Goal: Task Accomplishment & Management: Manage account settings

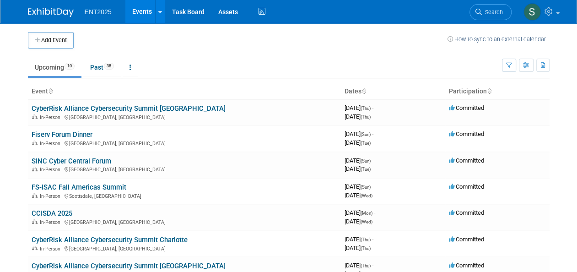
scroll to position [198, 0]
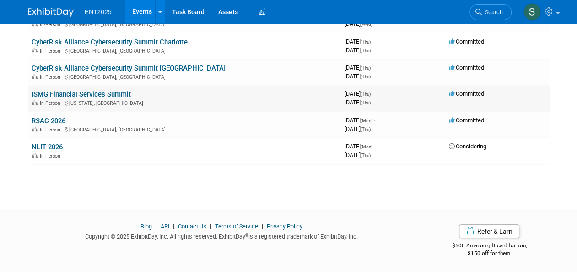
click at [100, 94] on link "ISMG Financial Services Summit" at bounding box center [81, 94] width 99 height 8
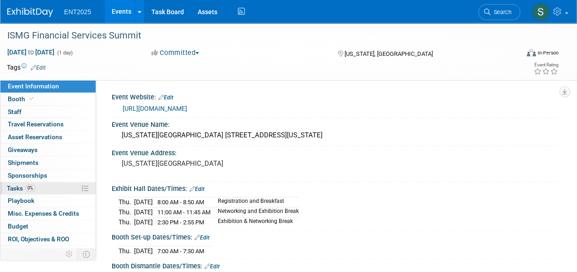
click at [16, 188] on span "Tasks 0%" at bounding box center [21, 187] width 28 height 7
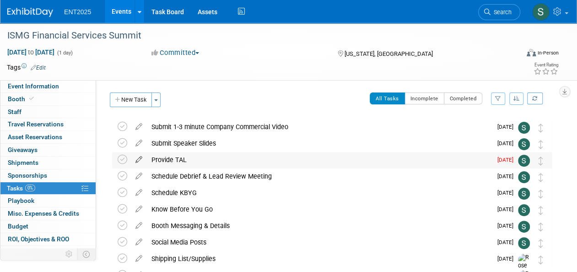
click at [138, 158] on icon at bounding box center [139, 157] width 16 height 11
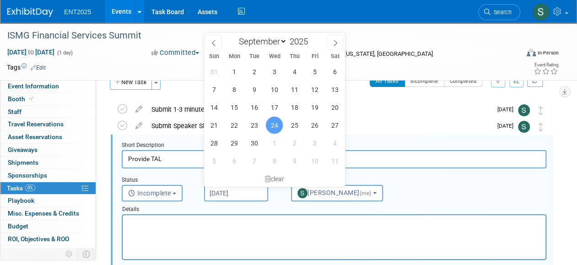
click at [244, 193] on input "[DATE]" at bounding box center [236, 193] width 64 height 16
click at [312, 123] on span "26" at bounding box center [315, 125] width 18 height 18
type input "[DATE]"
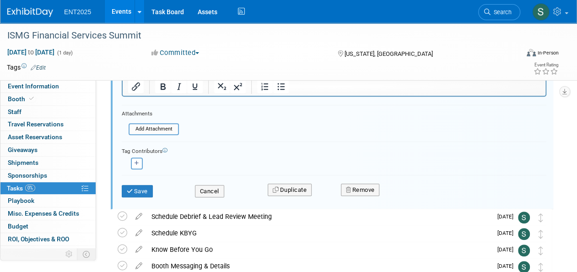
scroll to position [195, 0]
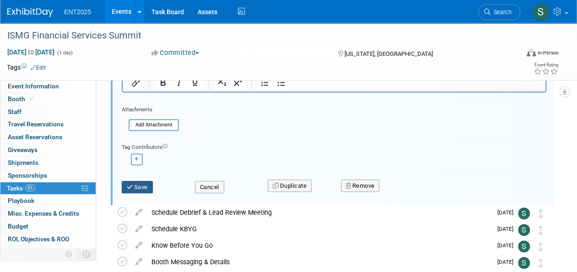
click at [135, 189] on button "Save" at bounding box center [137, 187] width 31 height 13
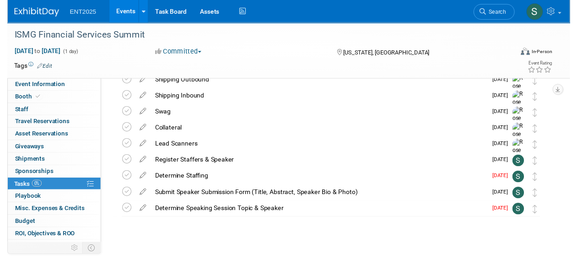
scroll to position [199, 0]
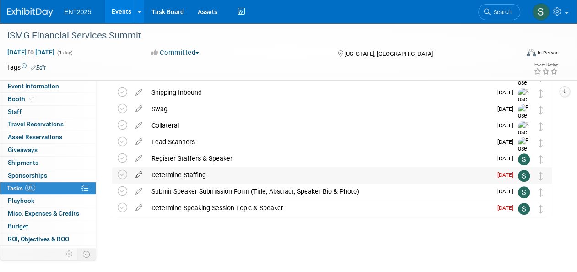
click at [137, 175] on icon at bounding box center [139, 172] width 16 height 11
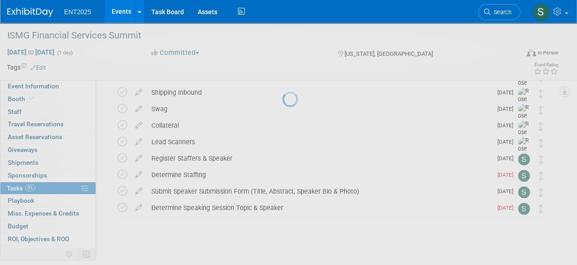
select select "8"
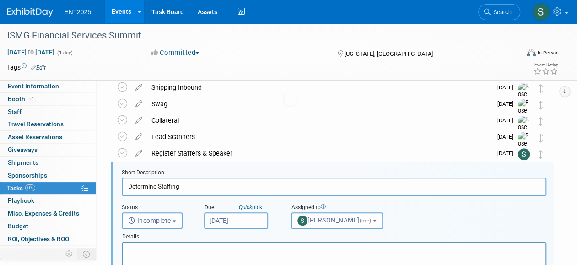
scroll to position [232, 0]
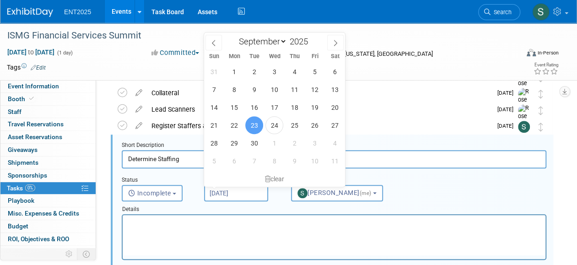
click at [249, 190] on input "[DATE]" at bounding box center [236, 193] width 64 height 16
click at [235, 142] on span "29" at bounding box center [234, 143] width 18 height 18
type input "[DATE]"
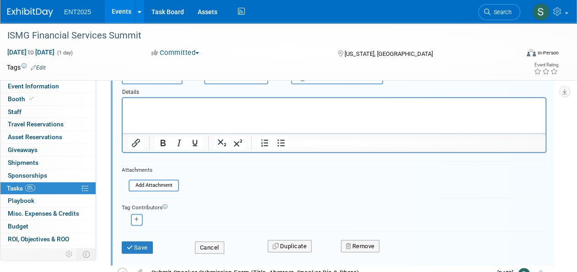
scroll to position [351, 0]
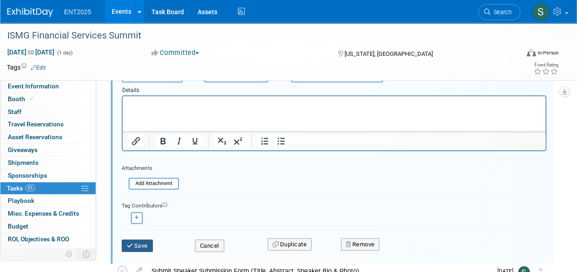
drag, startPoint x: 135, startPoint y: 244, endPoint x: 139, endPoint y: 242, distance: 4.8
click at [136, 243] on button "Save" at bounding box center [137, 245] width 31 height 13
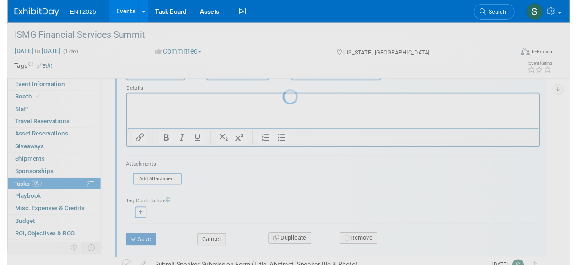
scroll to position [199, 0]
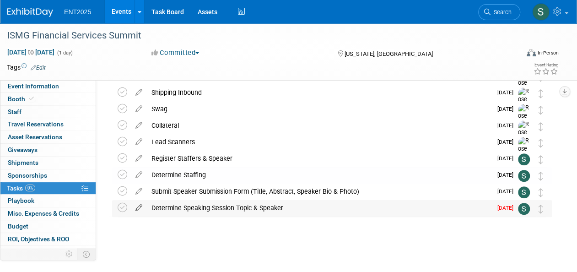
click at [140, 208] on icon at bounding box center [139, 205] width 16 height 11
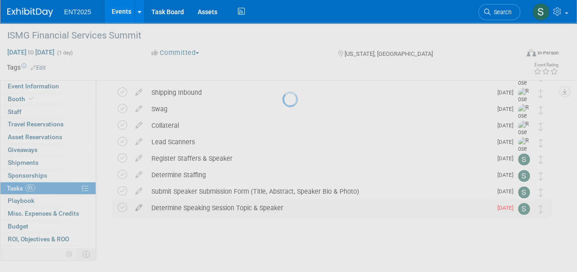
select select "8"
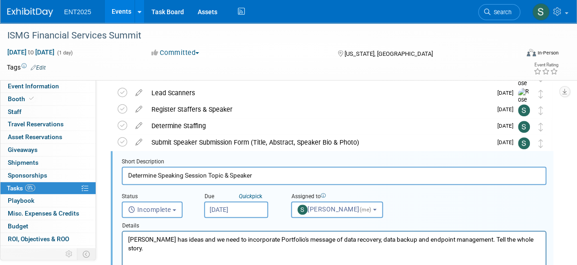
scroll to position [265, 0]
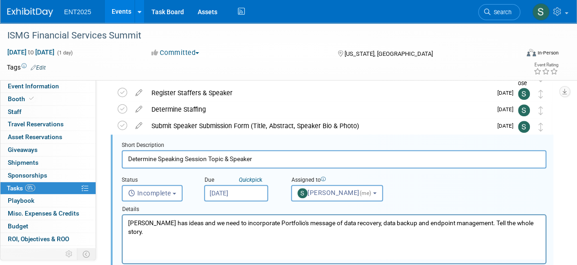
click at [235, 194] on input "[DATE]" at bounding box center [236, 193] width 64 height 16
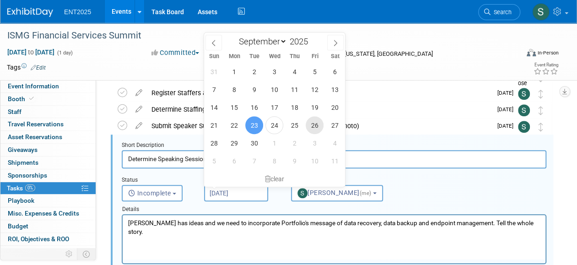
click at [314, 125] on span "26" at bounding box center [315, 125] width 18 height 18
type input "[DATE]"
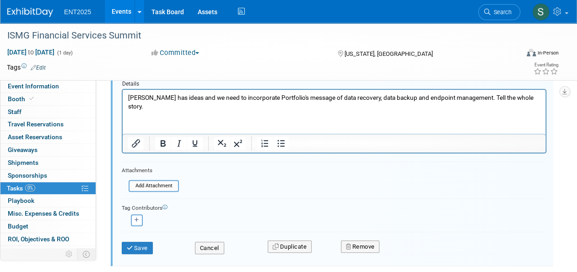
scroll to position [387, 0]
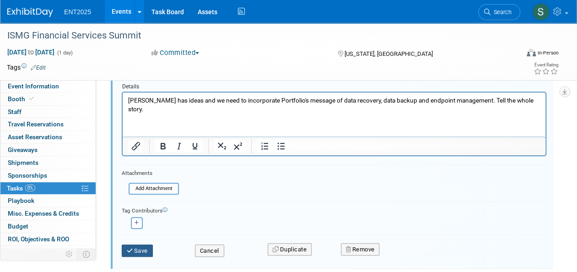
click at [125, 249] on button "Save" at bounding box center [137, 250] width 31 height 13
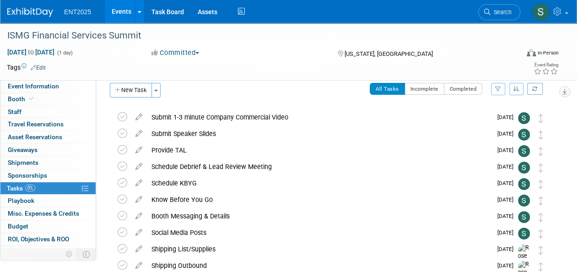
scroll to position [0, 0]
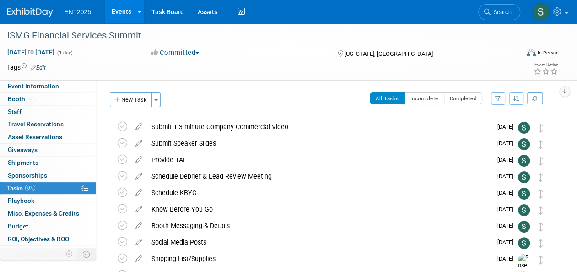
click at [115, 13] on link "Events" at bounding box center [121, 11] width 33 height 23
